Goal: Transaction & Acquisition: Subscribe to service/newsletter

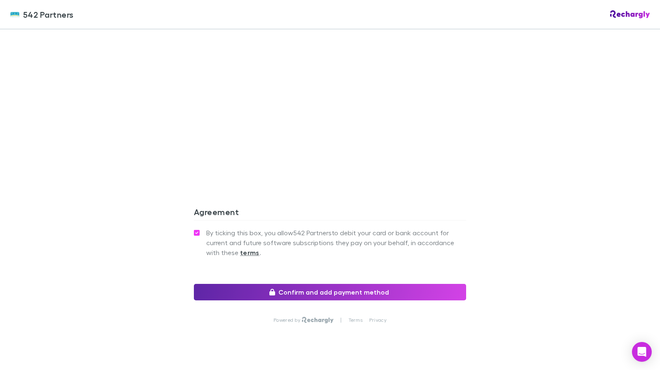
scroll to position [709, 0]
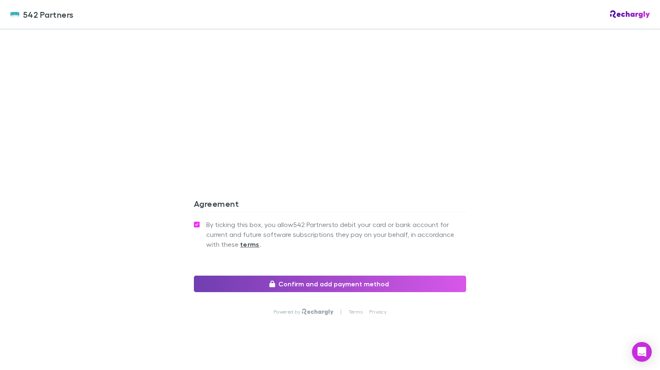
click at [370, 276] on button "Confirm and add payment method" at bounding box center [330, 284] width 272 height 16
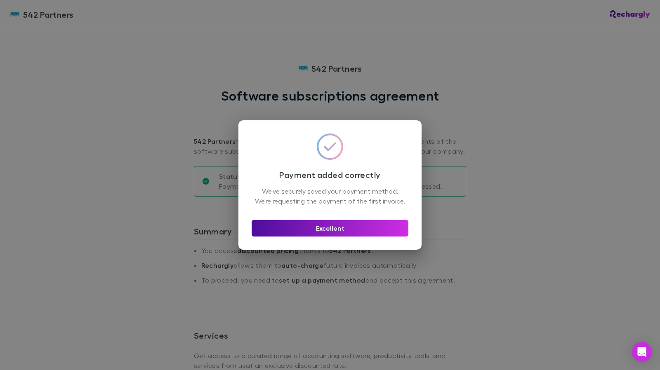
click at [337, 232] on button "Excellent" at bounding box center [330, 228] width 157 height 16
